Goal: Task Accomplishment & Management: Complete application form

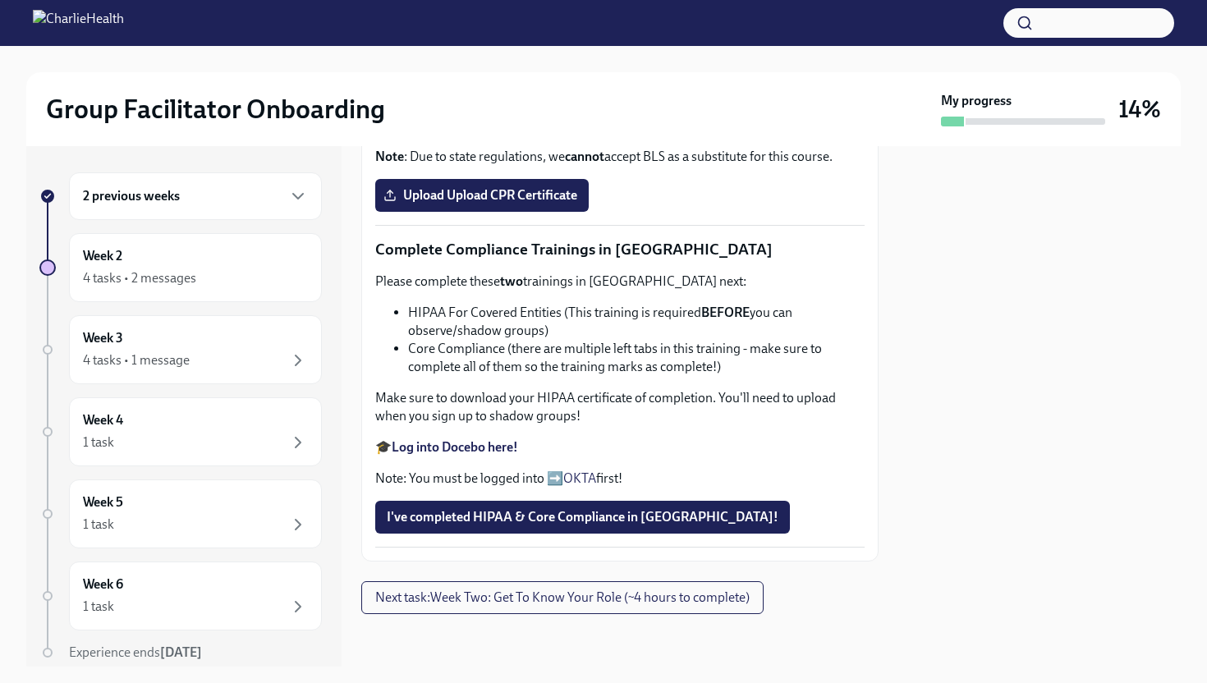
scroll to position [664, 0]
click at [573, 102] on strong "Complete your CPR & First Aid training HERE" at bounding box center [521, 94] width 259 height 16
click at [457, 204] on span "Upload Upload CPR Certificate" at bounding box center [482, 195] width 191 height 16
click at [0, 0] on input "Upload Upload CPR Certificate" at bounding box center [0, 0] width 0 height 0
click at [418, 204] on span "Upload Upload CPR Certificate" at bounding box center [482, 195] width 191 height 16
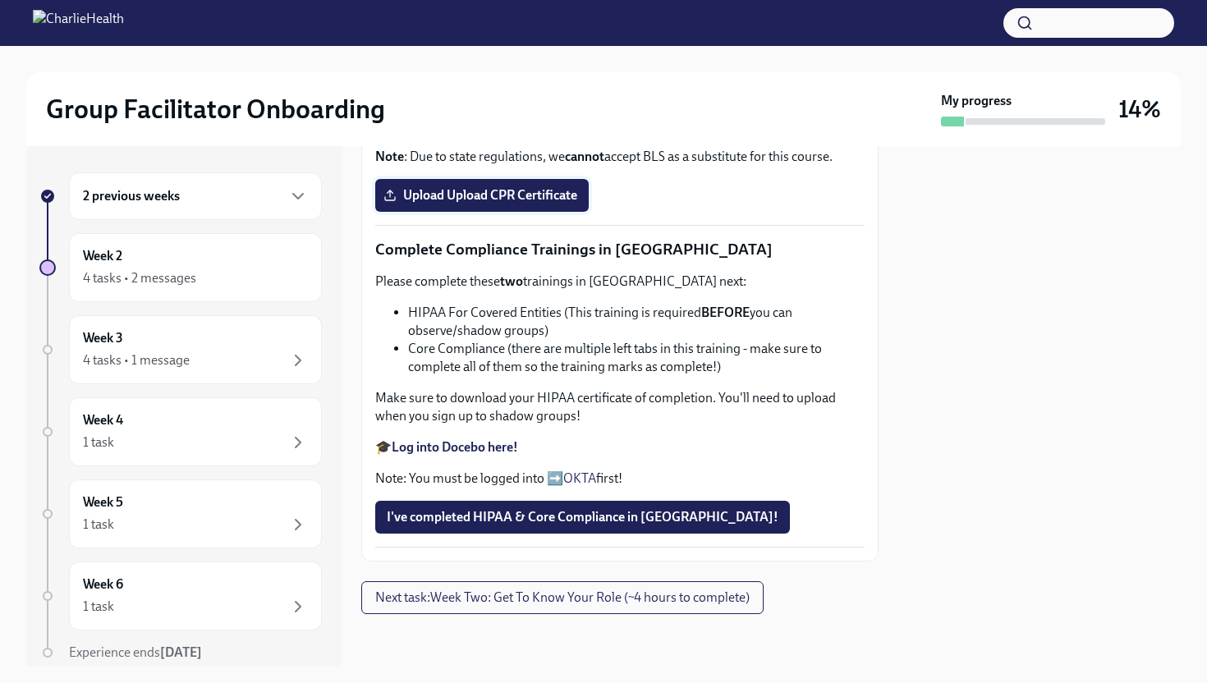
click at [0, 0] on input "Upload Upload CPR Certificate" at bounding box center [0, 0] width 0 height 0
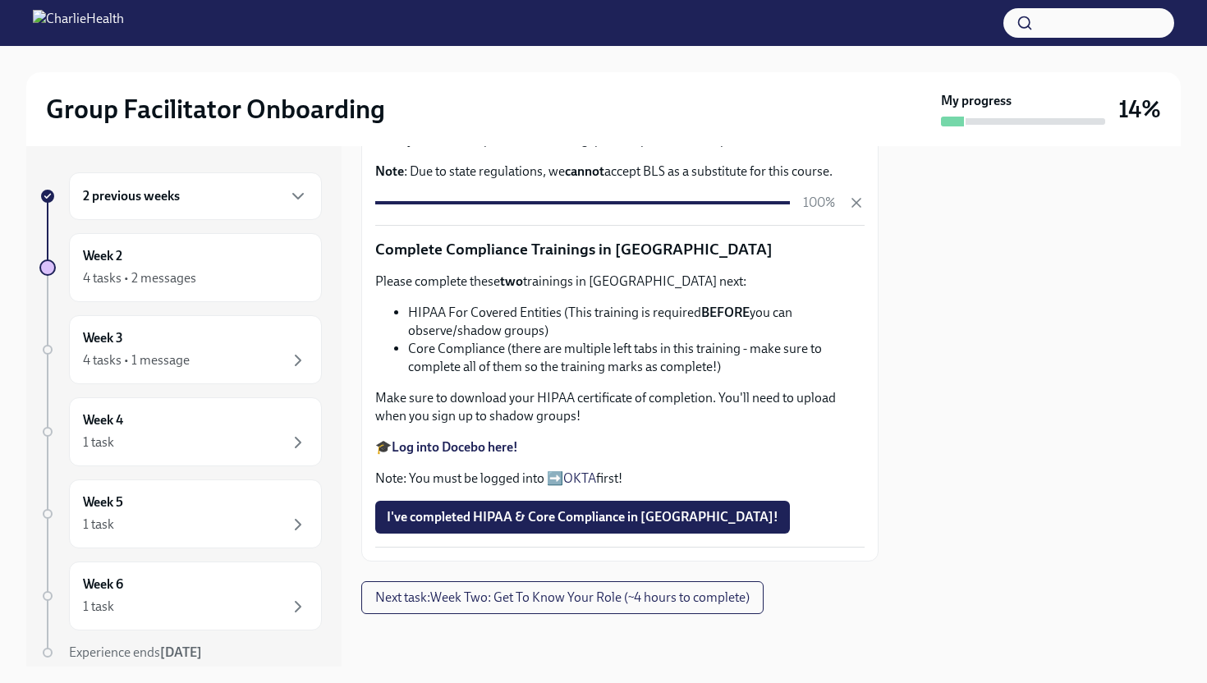
scroll to position [883, 0]
click at [471, 448] on strong "Log into Docebo here!" at bounding box center [455, 447] width 126 height 16
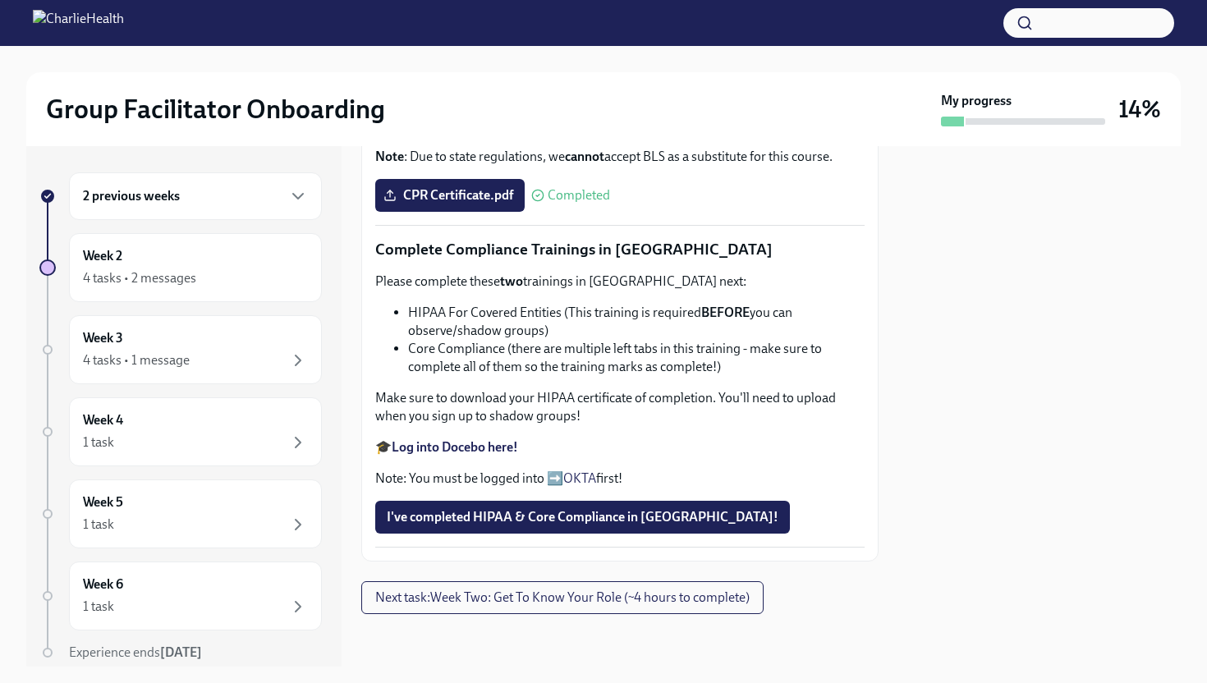
click at [439, 455] on strong "Log into Docebo here!" at bounding box center [455, 447] width 126 height 16
click at [467, 517] on button "I've completed HIPAA & Core Compliance in [GEOGRAPHIC_DATA]!" at bounding box center [582, 517] width 415 height 33
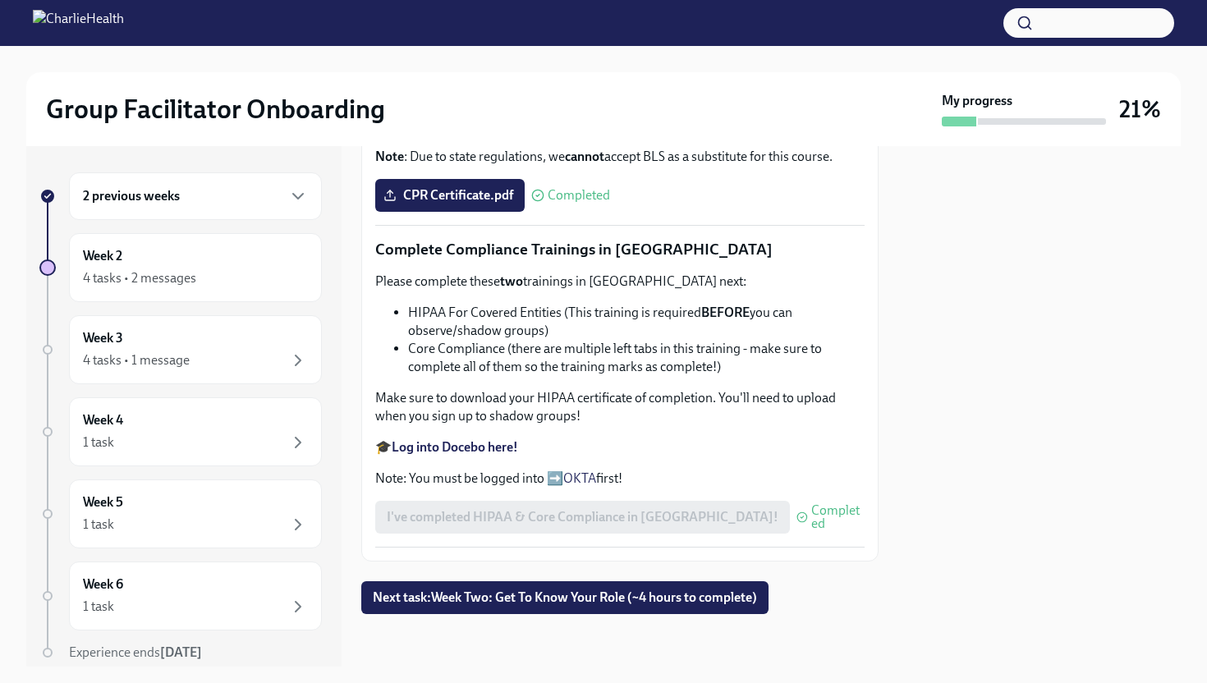
scroll to position [898, 0]
click at [457, 605] on span "Next task : Week Two: Get To Know Your Role (~4 hours to complete)" at bounding box center [565, 598] width 384 height 16
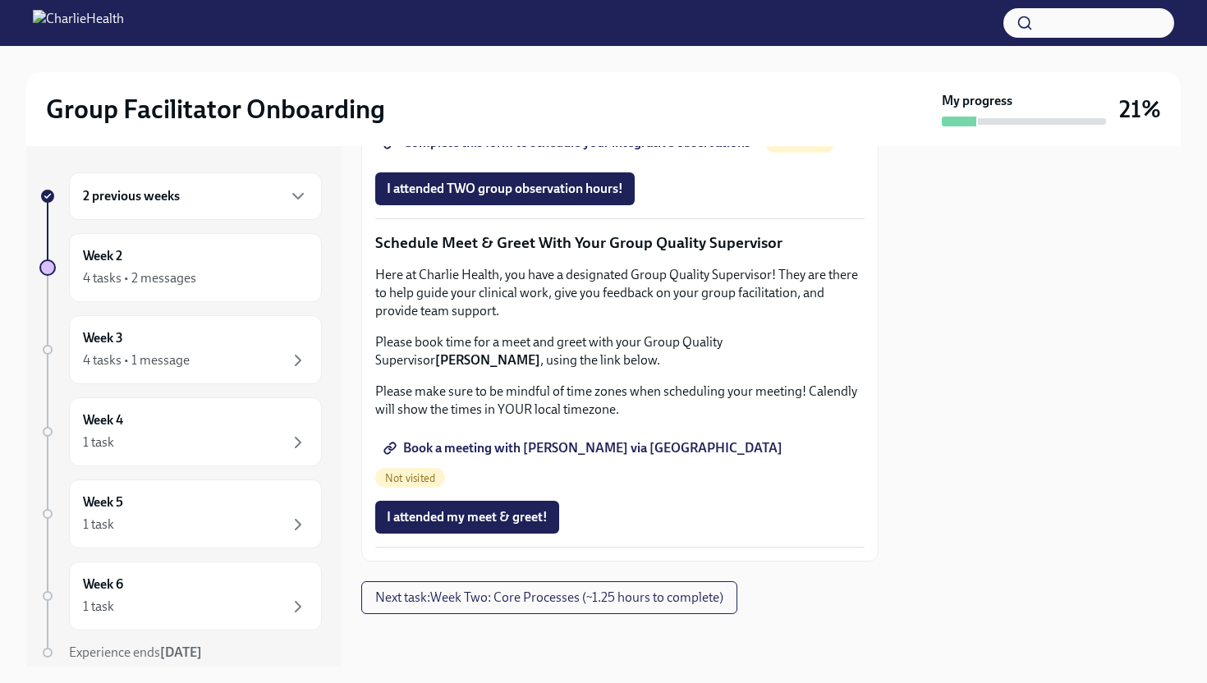
scroll to position [1532, 0]
click at [609, 457] on span "Book a meeting with [PERSON_NAME] via [GEOGRAPHIC_DATA]" at bounding box center [585, 448] width 396 height 16
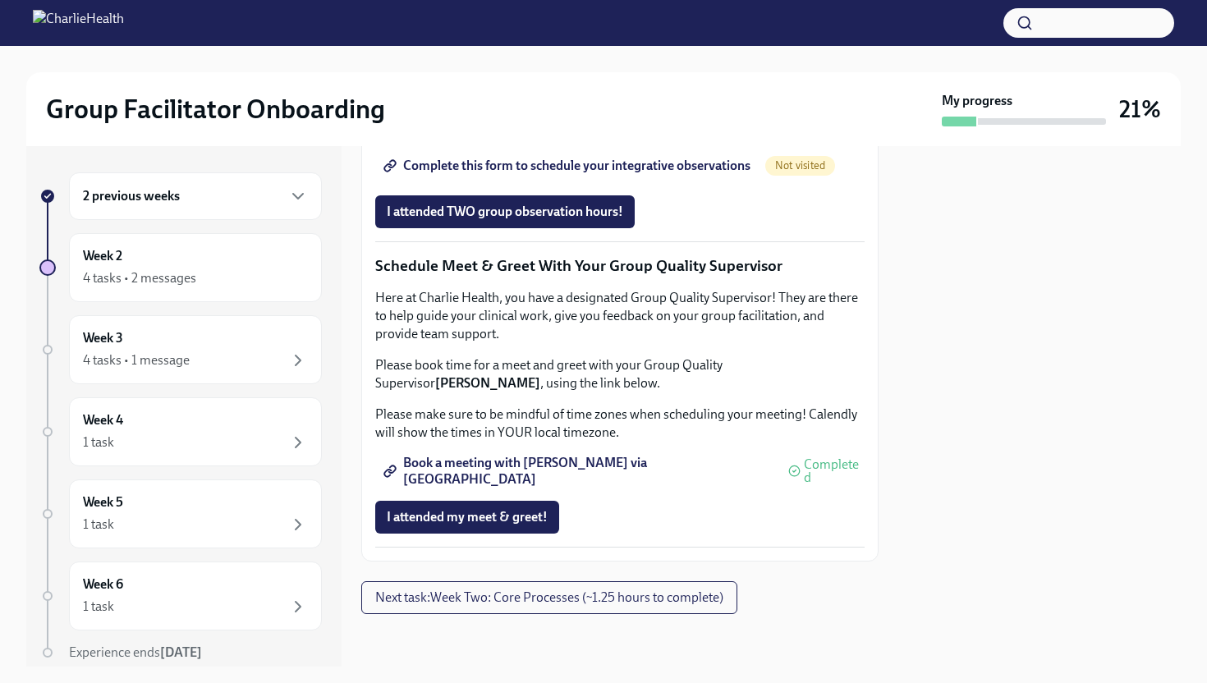
scroll to position [1567, 0]
click at [534, 464] on span "Book a meeting with [PERSON_NAME] via [GEOGRAPHIC_DATA]" at bounding box center [579, 471] width 384 height 16
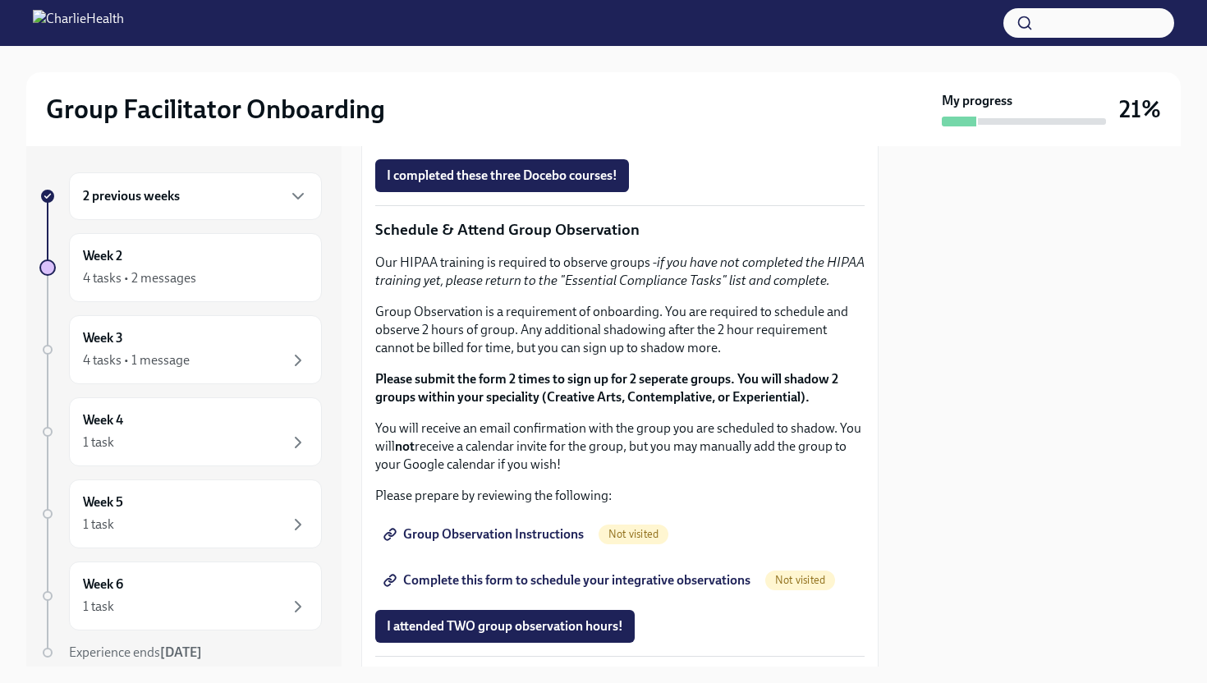
scroll to position [812, 0]
